Goal: Check status

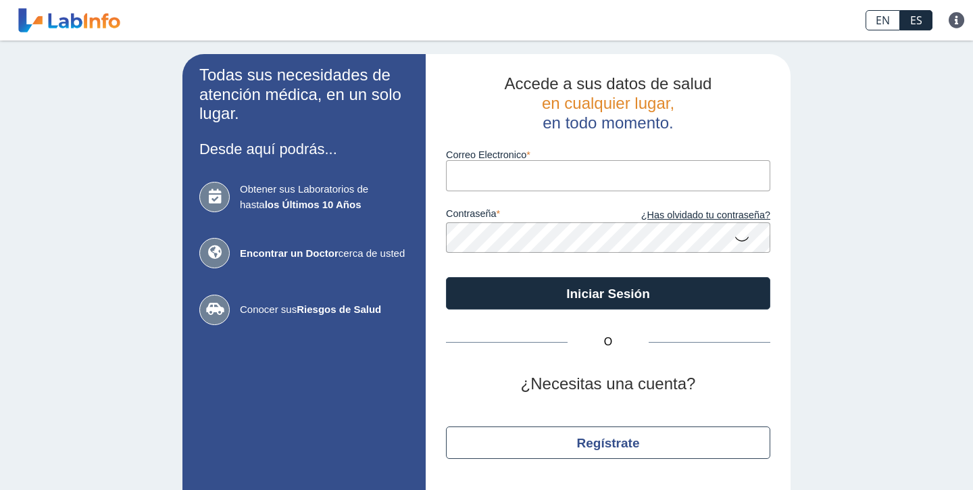
click at [534, 177] on input "Correo Electronico" at bounding box center [608, 175] width 324 height 30
type input "[EMAIL_ADDRESS][DOMAIN_NAME]"
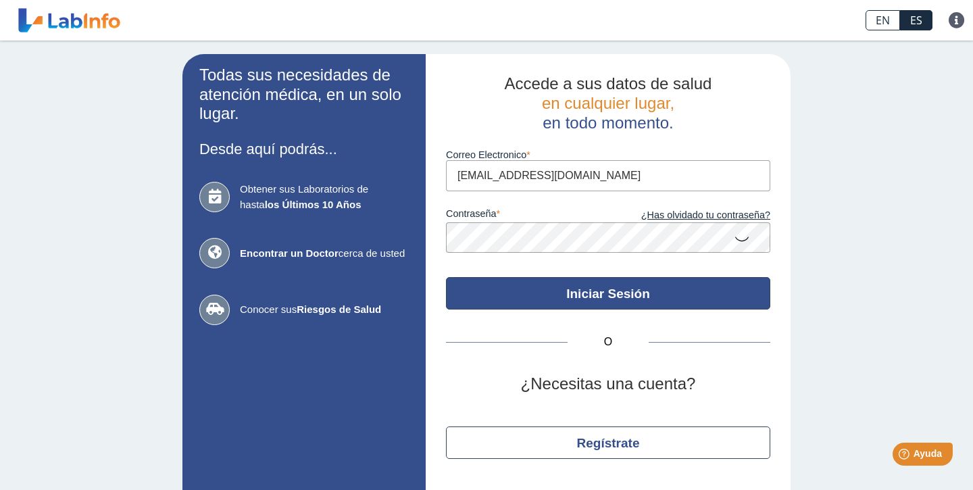
click at [568, 293] on button "Iniciar Sesión" at bounding box center [608, 293] width 324 height 32
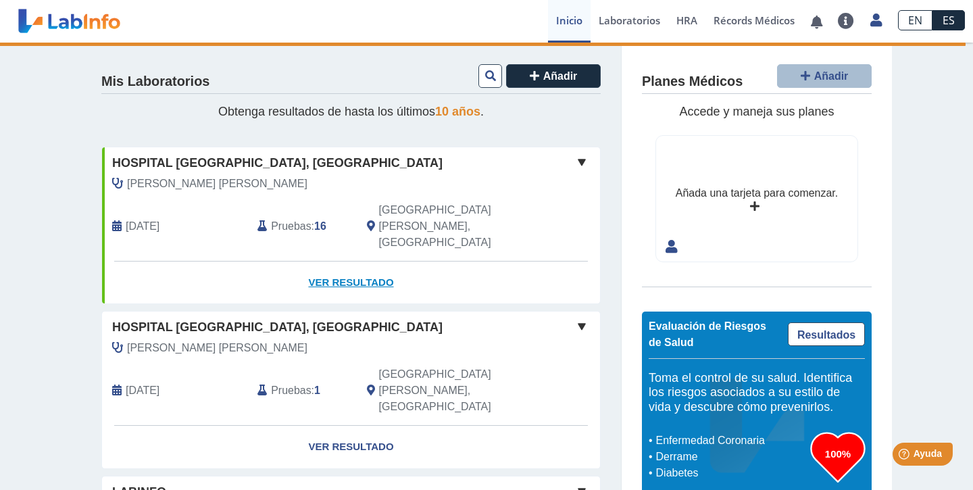
click at [326, 261] on link "Ver Resultado" at bounding box center [351, 282] width 498 height 43
click at [338, 261] on link "Ver Resultado" at bounding box center [351, 282] width 498 height 43
click at [354, 261] on link "Ver Resultado" at bounding box center [351, 282] width 498 height 43
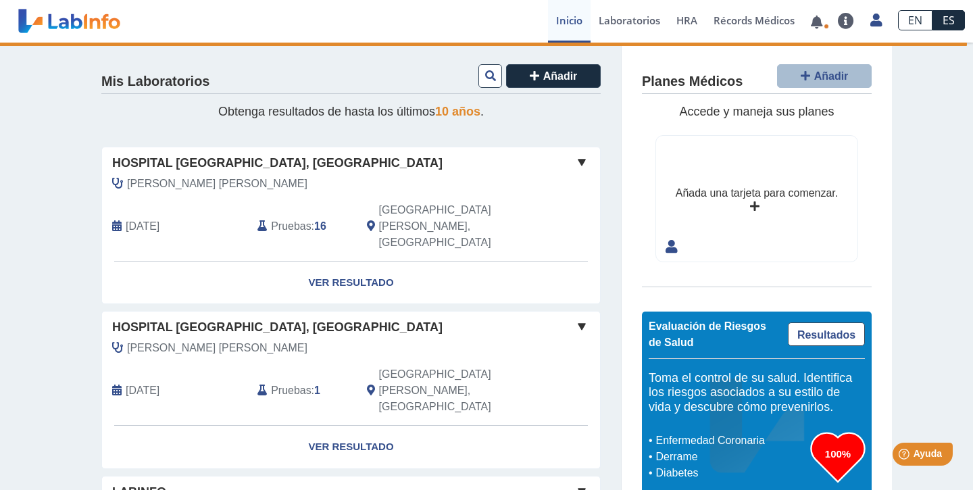
click at [583, 166] on span at bounding box center [582, 162] width 16 height 16
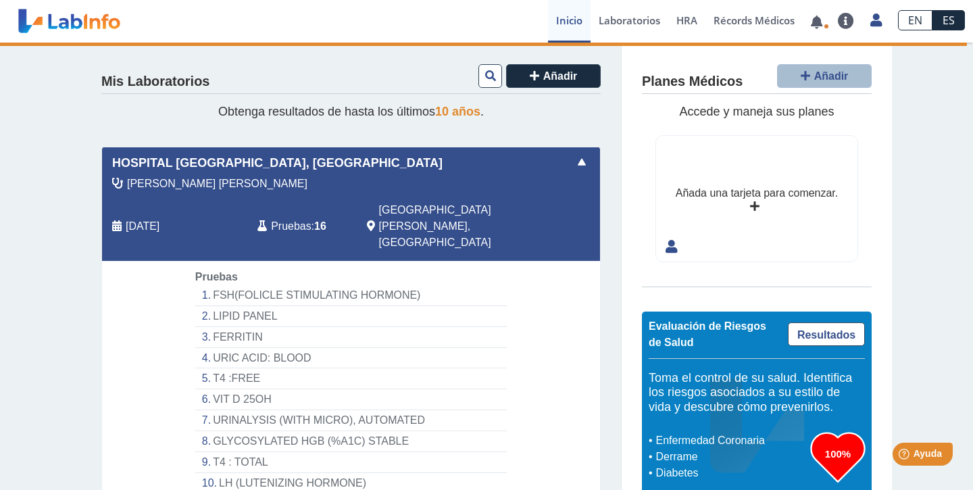
click at [345, 285] on li "FSH(FOLICLE STIMULATING HORMONE)" at bounding box center [350, 295] width 311 height 21
click at [347, 285] on li "FSH(FOLICLE STIMULATING HORMONE)" at bounding box center [350, 295] width 311 height 21
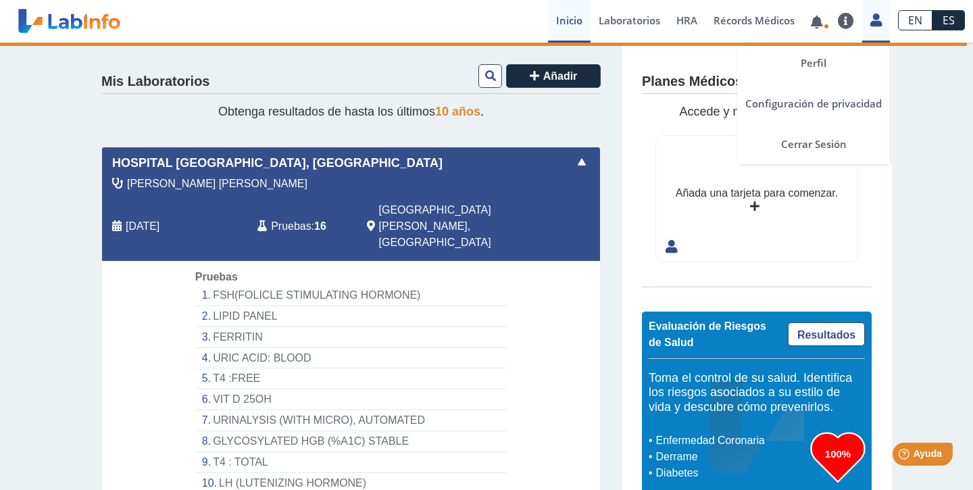
click at [882, 14] on link at bounding box center [876, 18] width 28 height 18
click at [813, 145] on link "Cerrar Sesión" at bounding box center [813, 144] width 153 height 41
